Goal: Information Seeking & Learning: Find contact information

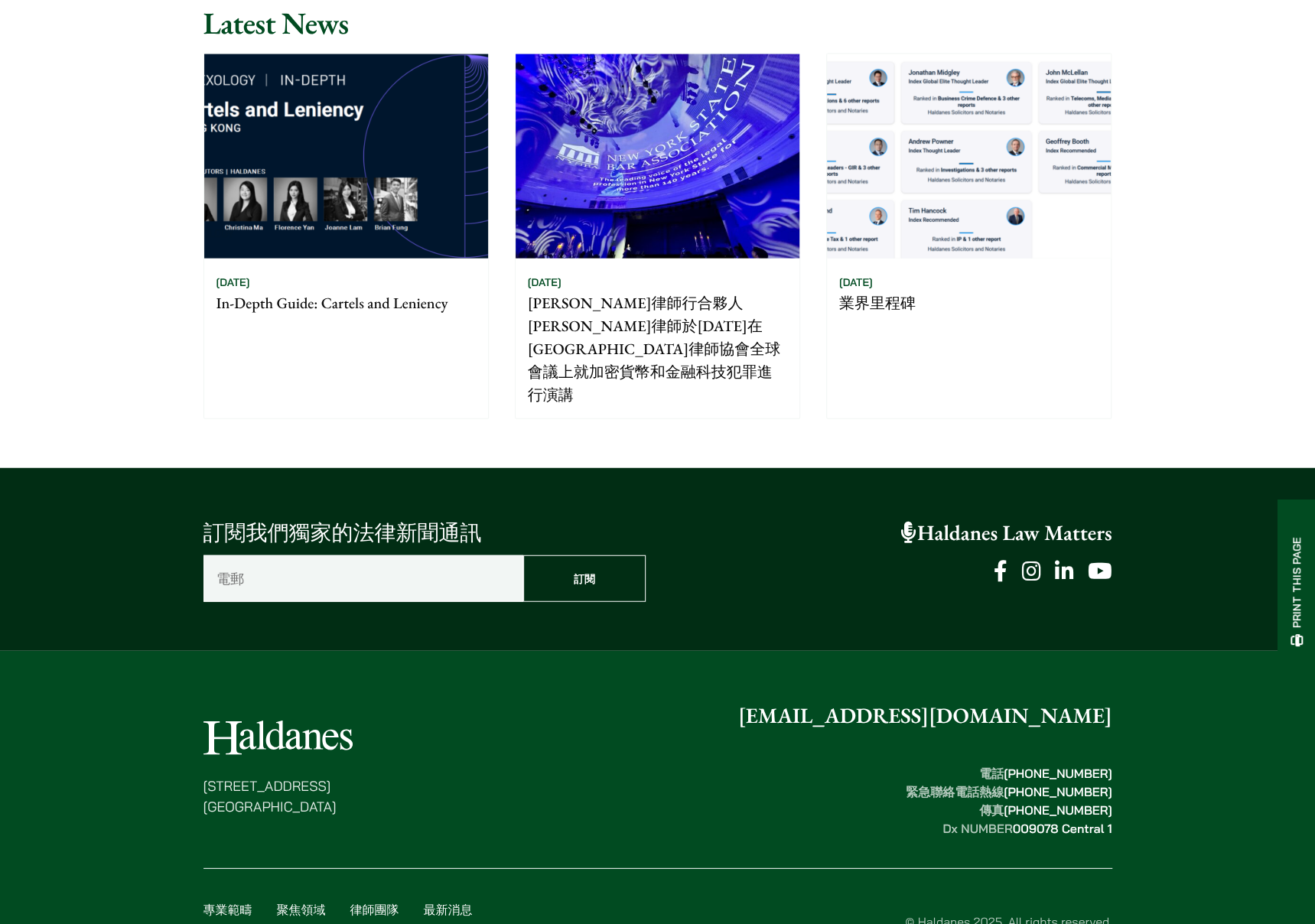
scroll to position [2390, 0]
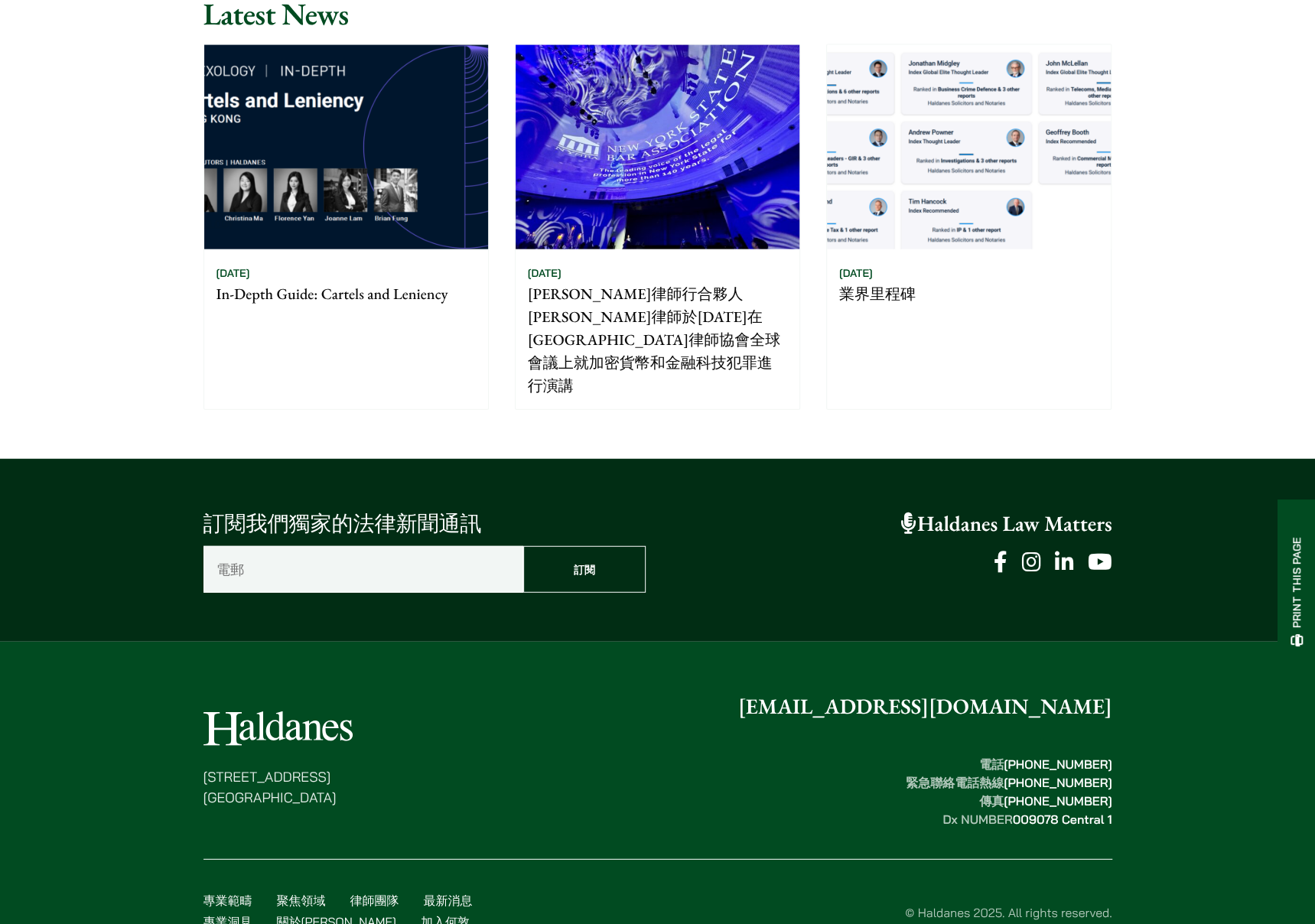
click at [1081, 775] on mark "[PHONE_NUMBER]" at bounding box center [1057, 782] width 108 height 16
click at [1153, 740] on footer "[STREET_ADDRESS] [EMAIL_ADDRESS][DOMAIN_NAME] 電話  [PHONE_NUMBER] 緊急聯絡電話熱線  [PHO…" at bounding box center [658, 821] width 1315 height 360
drag, startPoint x: 1113, startPoint y: 659, endPoint x: 844, endPoint y: 660, distance: 269.0
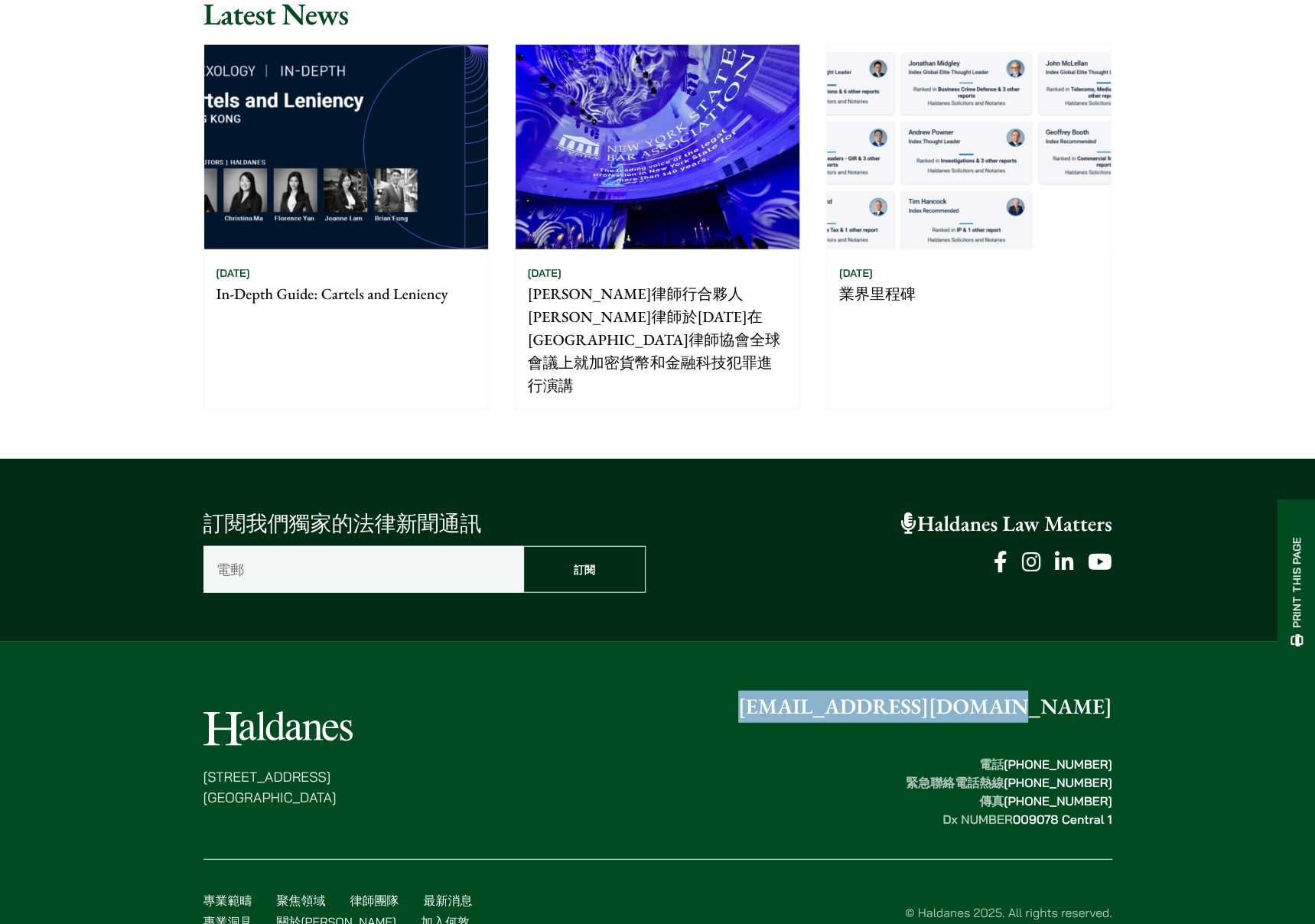
click at [844, 691] on div "[STREET_ADDRESS] [EMAIL_ADDRESS][DOMAIN_NAME] 電話  [PHONE_NUMBER] 緊急聯絡電話熱線  [PHO…" at bounding box center [658, 828] width 964 height 275
copy link "[EMAIL_ADDRESS][DOMAIN_NAME]"
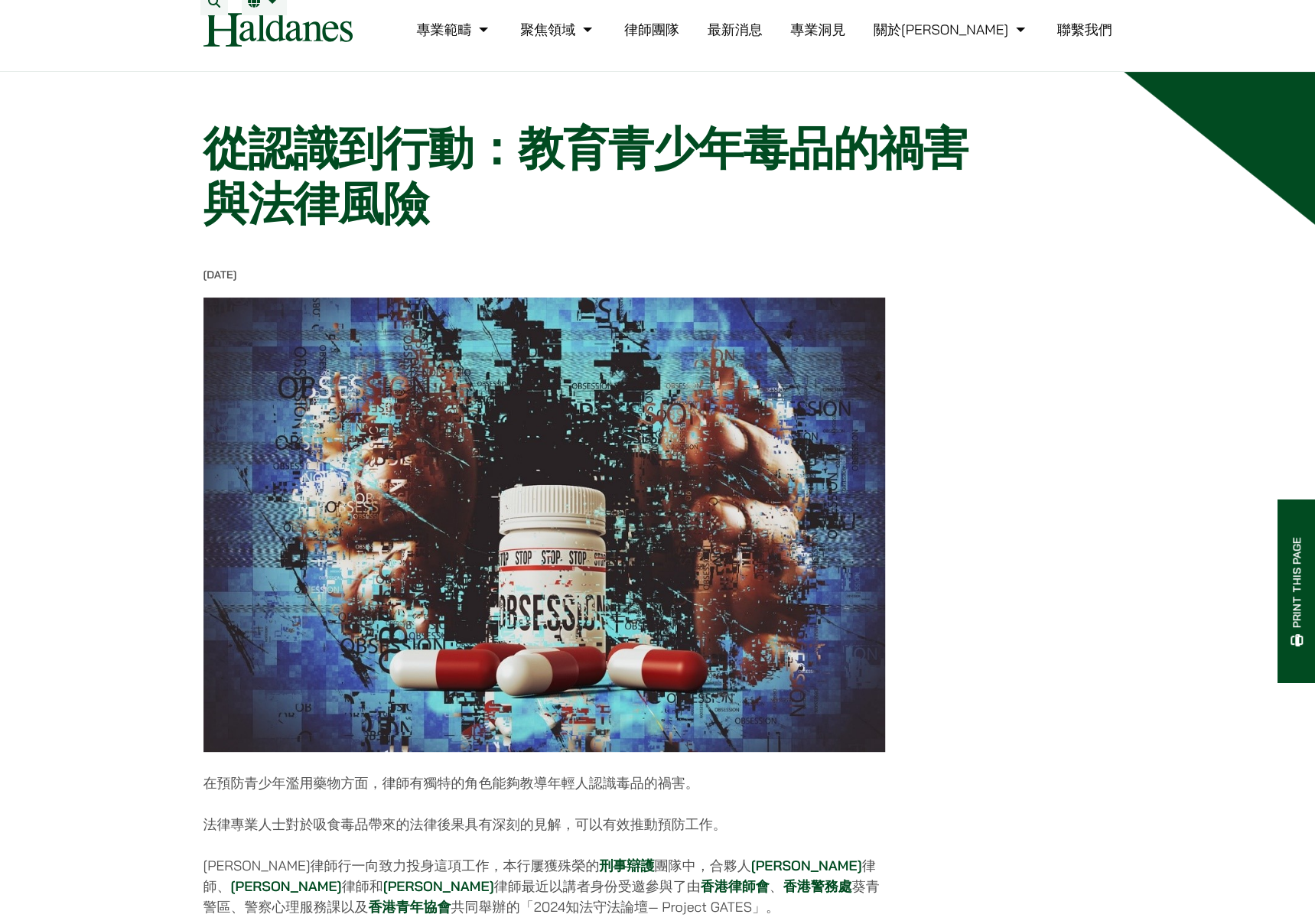
scroll to position [0, 0]
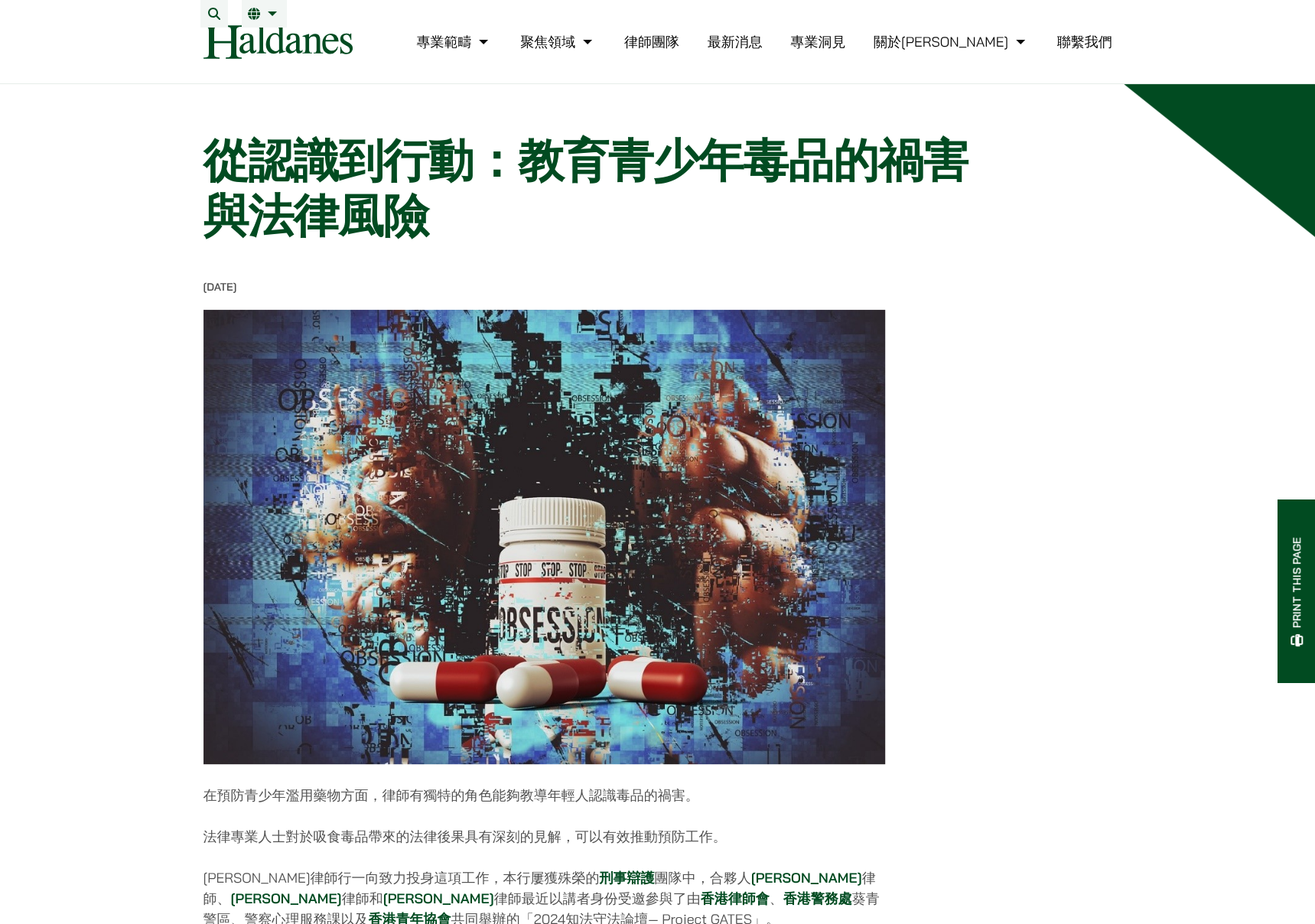
click at [709, 236] on h1 "從認識到行動：教育青少年毒品的禍害與法律風險" at bounding box center [600, 188] width 794 height 110
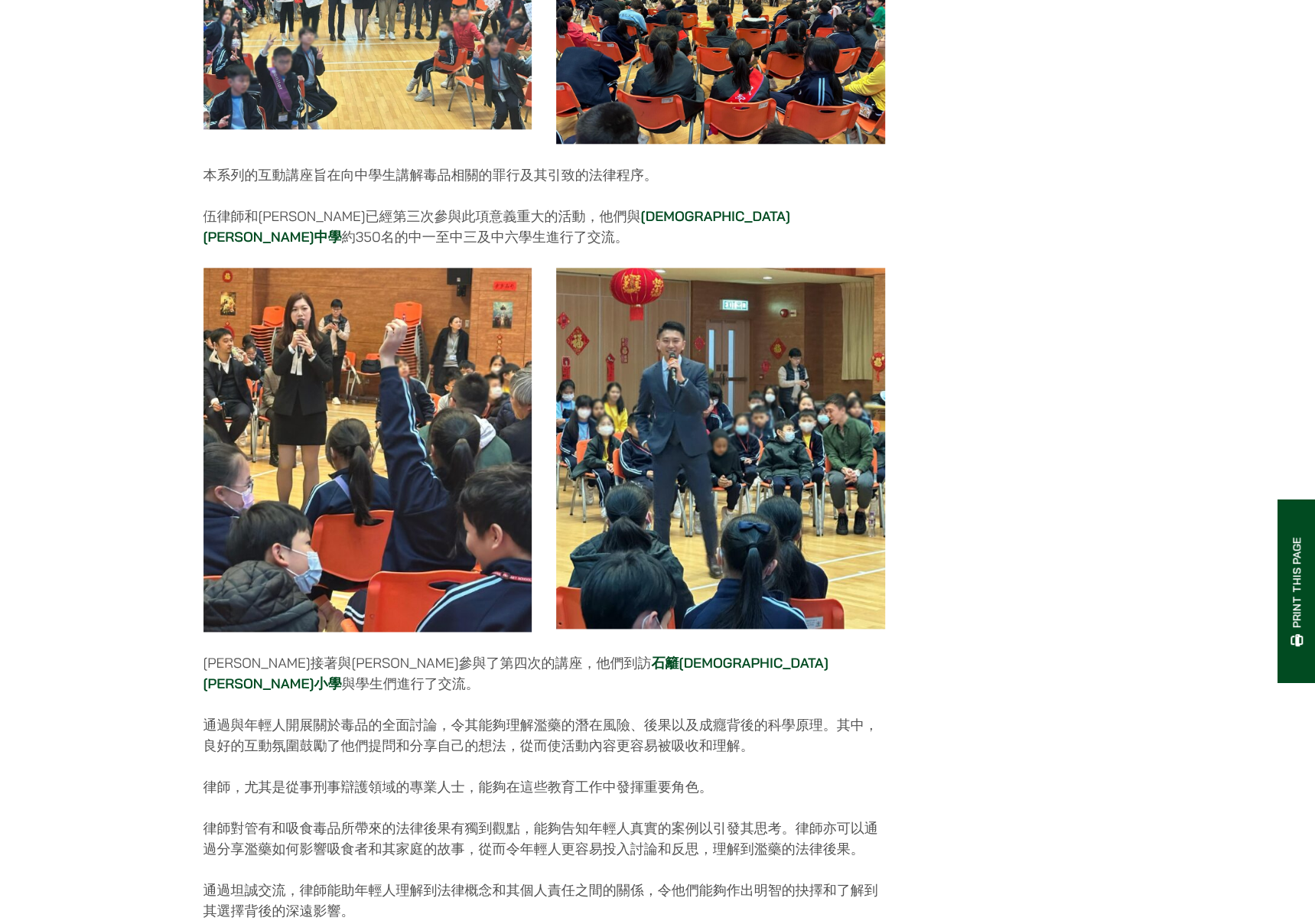
scroll to position [1453, 0]
